Goal: Check status

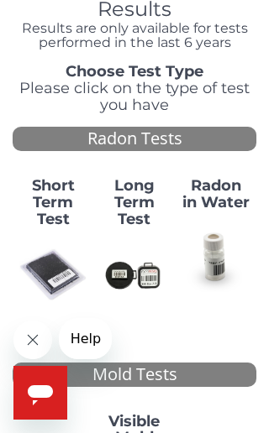
scroll to position [89, 0]
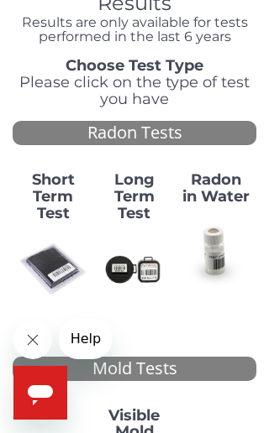
click at [58, 205] on strong "Short Term Test" at bounding box center [53, 197] width 43 height 52
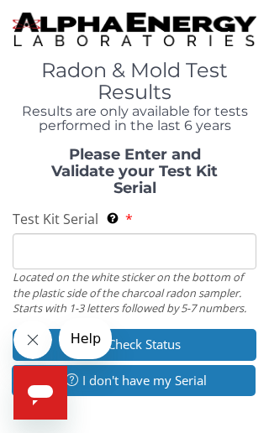
click at [87, 243] on input "Test Kit Serial Located on the white sticker on the bottom of the plastic side …" at bounding box center [135, 252] width 244 height 36
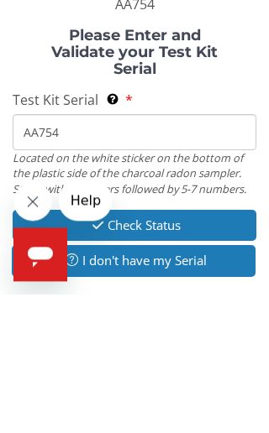
click at [224, 166] on div "Please Enter and Validate your Test Kit Serial Test Kit Serial Located on the w…" at bounding box center [135, 293] width 244 height 254
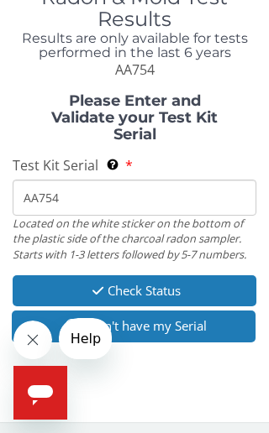
click at [75, 194] on input "AA754" at bounding box center [135, 198] width 244 height 36
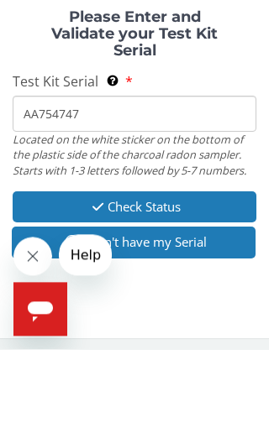
type input "AA754747"
click at [175, 276] on button "Check Status" at bounding box center [135, 291] width 244 height 31
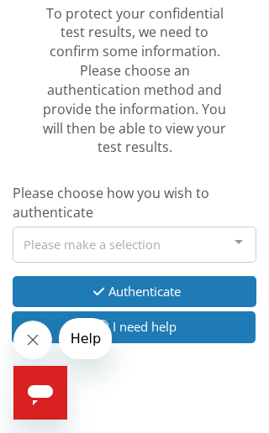
scroll to position [235, 0]
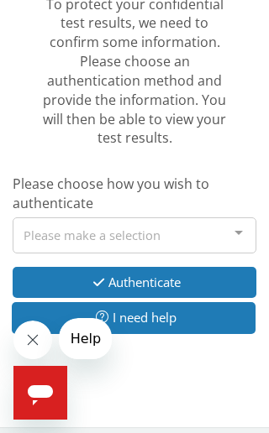
click at [235, 221] on div at bounding box center [239, 234] width 34 height 32
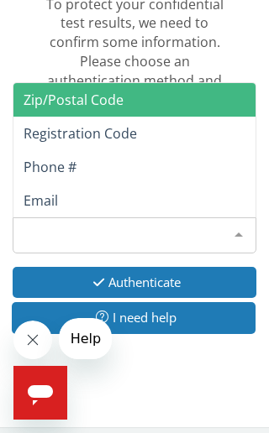
click at [188, 268] on button "Authenticate" at bounding box center [135, 282] width 244 height 31
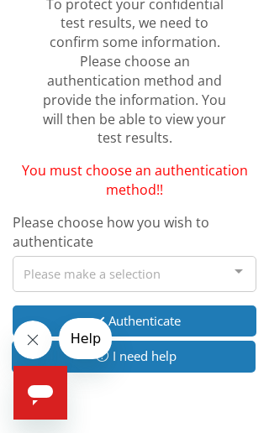
click at [228, 260] on div at bounding box center [239, 273] width 34 height 32
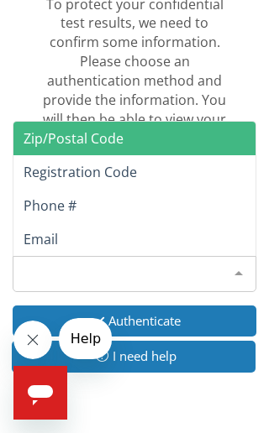
click at [123, 127] on span "Zip/Postal Code" at bounding box center [134, 139] width 242 height 34
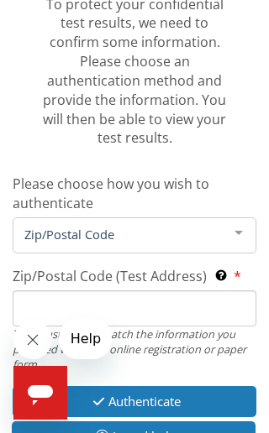
click at [165, 294] on input "Zip/Postal Code (Test Address) This must exactly match the information you prov…" at bounding box center [135, 309] width 244 height 36
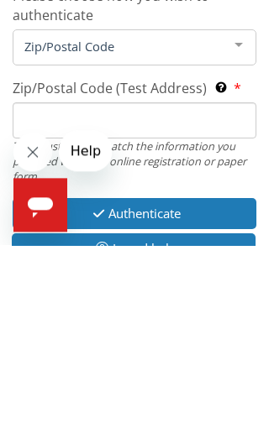
type input "84078"
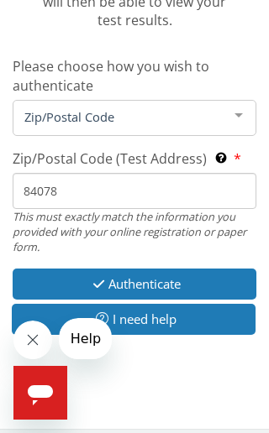
click at [171, 269] on button "Authenticate" at bounding box center [135, 284] width 244 height 31
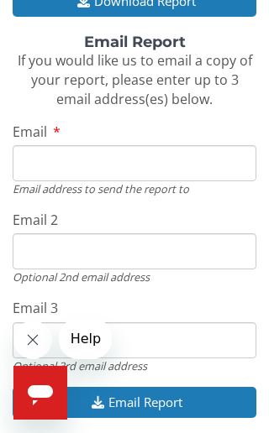
click at [139, 150] on input "Email" at bounding box center [135, 163] width 244 height 36
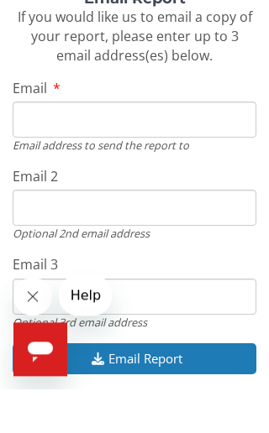
type input "[PERSON_NAME][EMAIL_ADDRESS][PERSON_NAME][DOMAIN_NAME]"
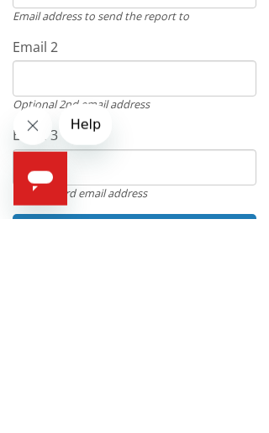
scroll to position [319, 0]
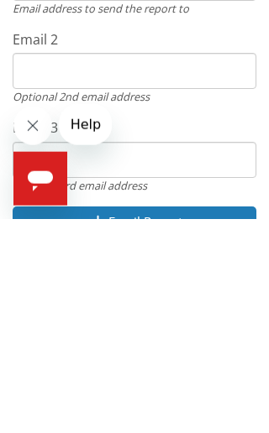
click at [137, 267] on input "Email 2" at bounding box center [135, 285] width 244 height 36
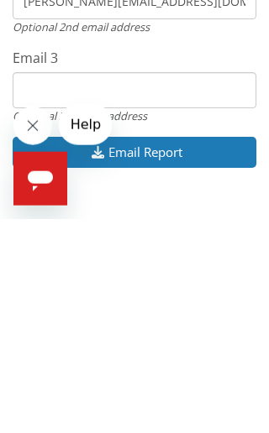
scroll to position [408, 0]
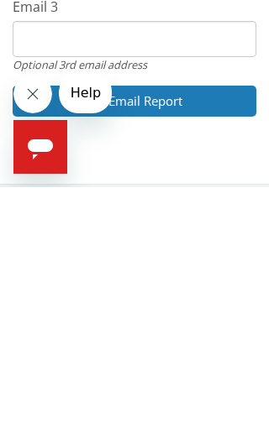
type input "[PERSON_NAME][EMAIL_ADDRESS][DOMAIN_NAME]"
click at [171, 332] on button "Email Report" at bounding box center [135, 347] width 244 height 31
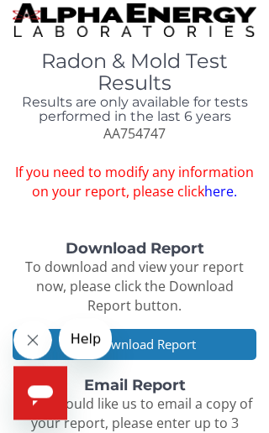
scroll to position [0, 0]
